Goal: Task Accomplishment & Management: Manage account settings

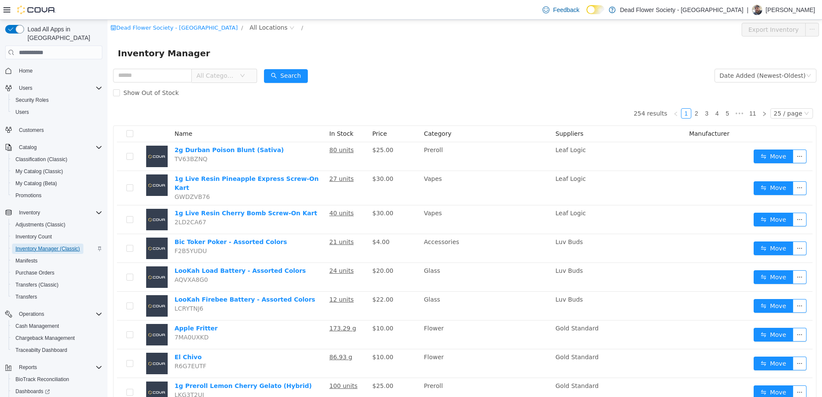
click at [55, 246] on span "Inventory Manager (Classic)" at bounding box center [47, 249] width 64 height 7
click at [52, 323] on span "Cash Management" at bounding box center [36, 326] width 43 height 7
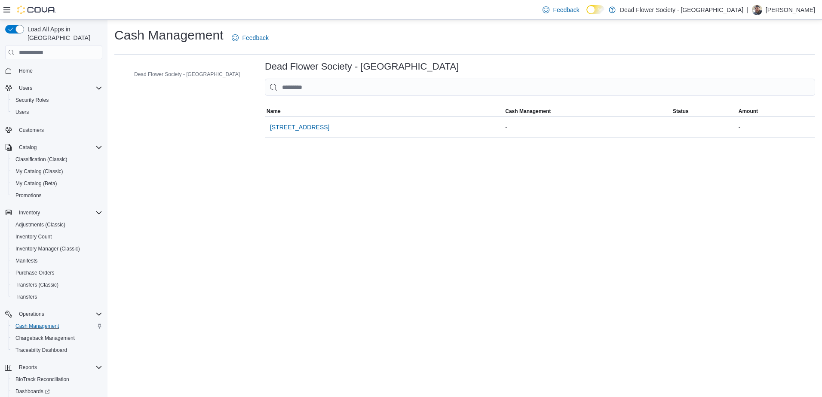
click at [297, 128] on span "[STREET_ADDRESS]" at bounding box center [299, 127] width 59 height 9
